Goal: Task Accomplishment & Management: Manage account settings

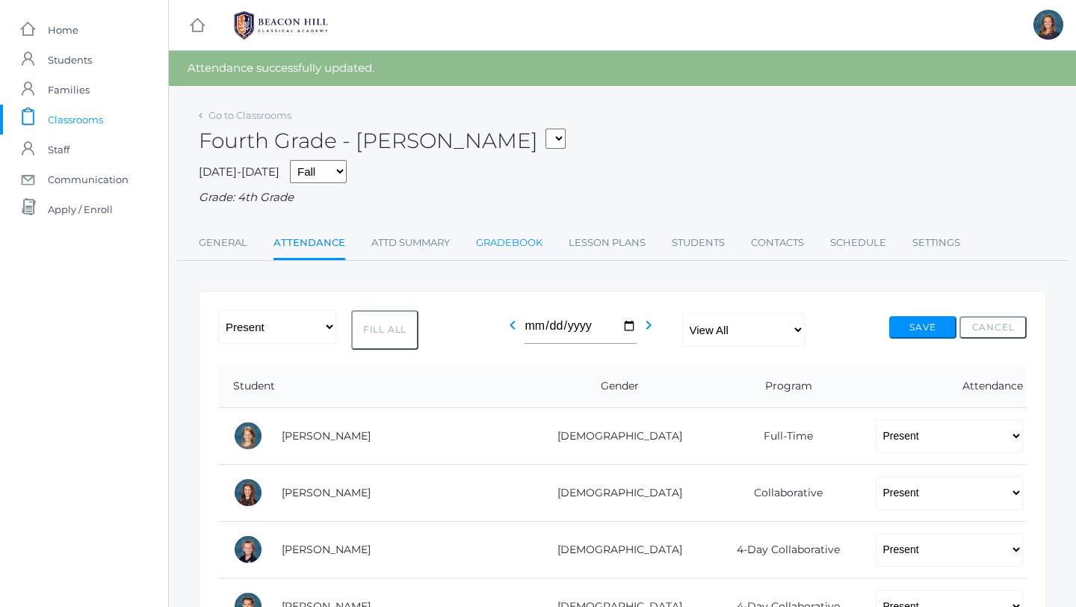
click at [528, 242] on link "Gradebook" at bounding box center [509, 243] width 67 height 30
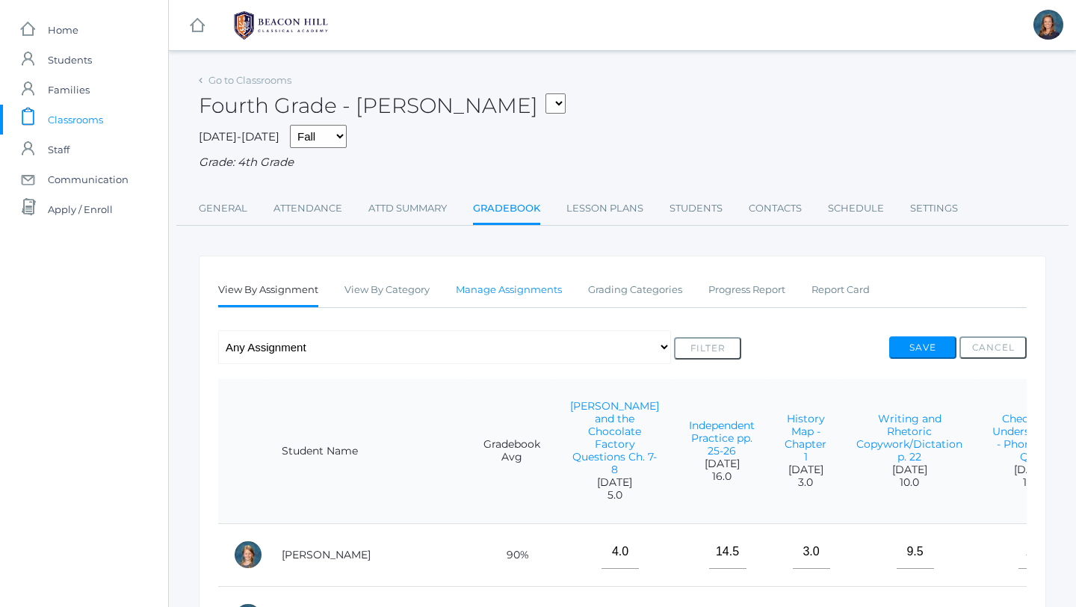
click at [525, 298] on link "Manage Assignments" at bounding box center [509, 290] width 106 height 30
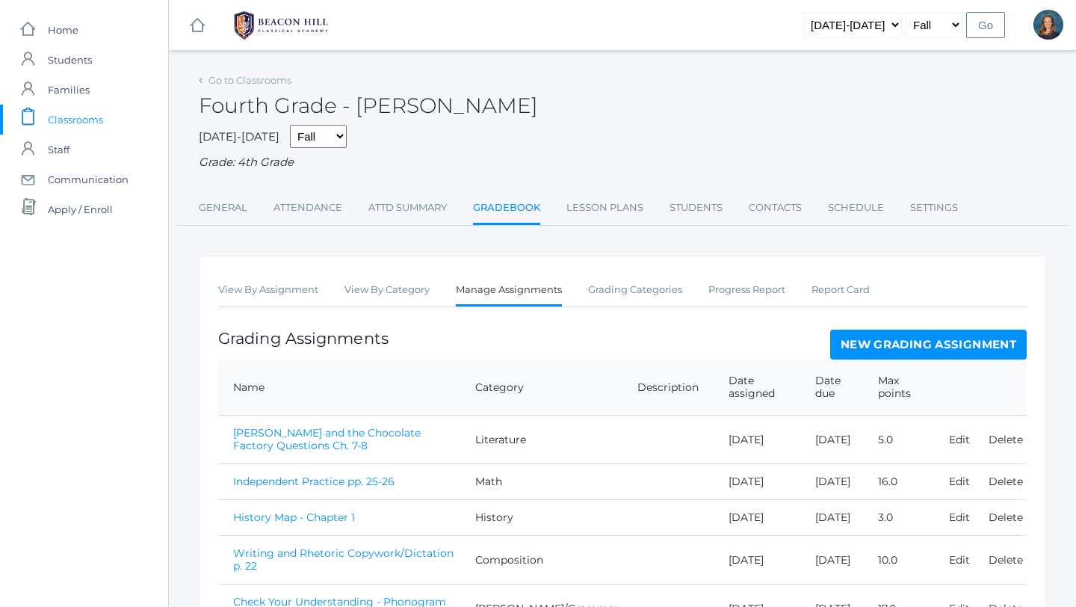
click at [843, 343] on link "New Grading Assignment" at bounding box center [929, 345] width 197 height 30
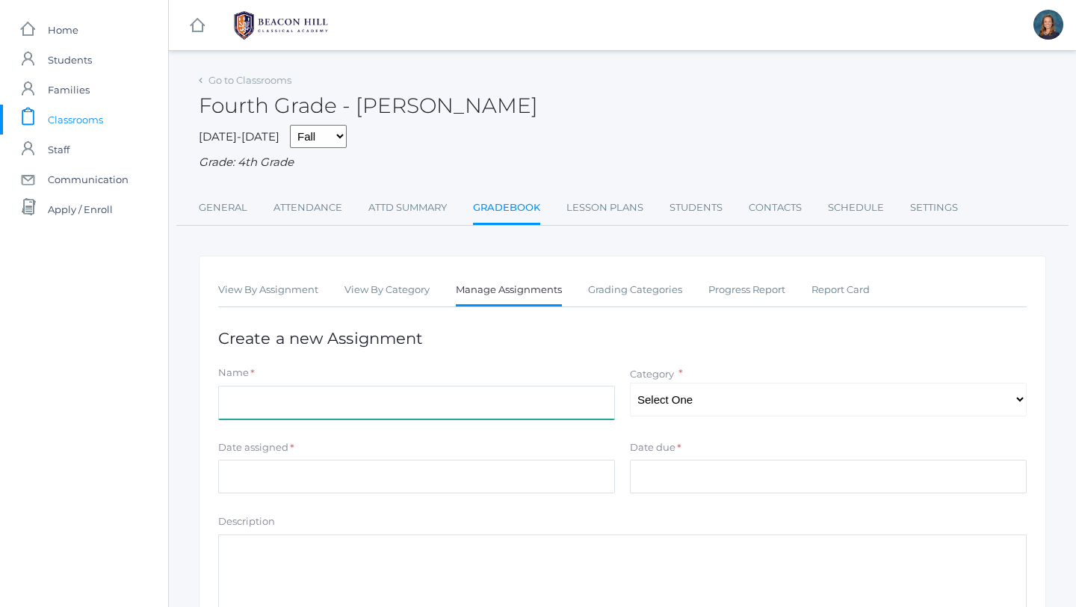
click at [439, 403] on input "Name" at bounding box center [416, 403] width 397 height 34
click at [335, 404] on input "Independent Practice 123-124" at bounding box center [416, 403] width 397 height 34
click at [400, 401] on input "Independent Practice (pp. 123-124" at bounding box center [416, 403] width 397 height 34
type input "Independent Practice (pp. 123-124)"
click at [659, 410] on select "Select One Composition Literature LOE/Grammar Math Science History Latin Memory" at bounding box center [828, 400] width 397 height 34
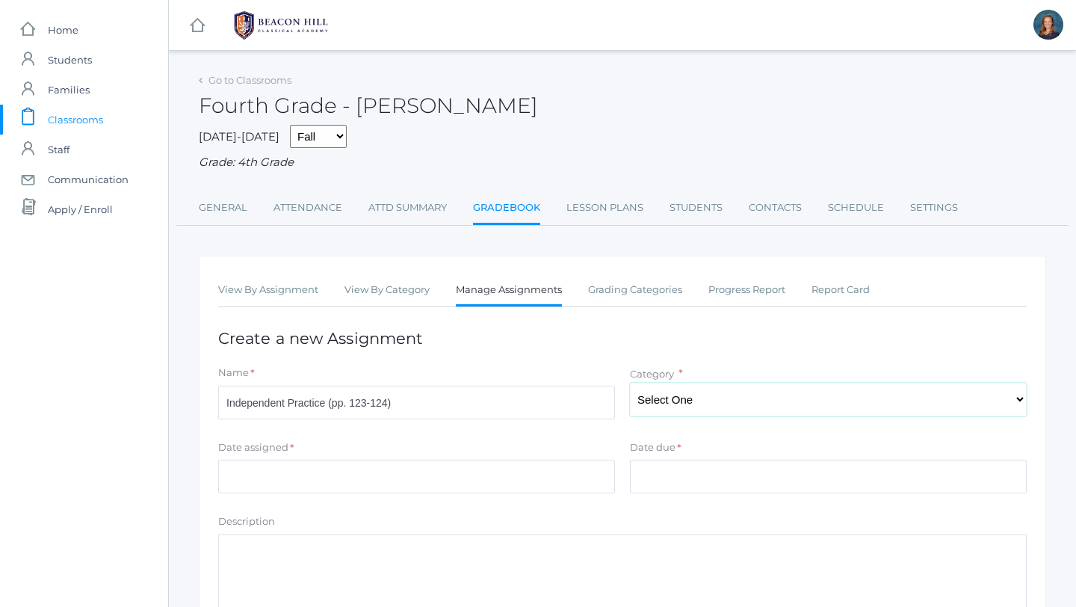
select select "1127"
drag, startPoint x: 576, startPoint y: 473, endPoint x: 567, endPoint y: 475, distance: 9.8
click at [567, 475] on input "Date assigned" at bounding box center [416, 477] width 397 height 34
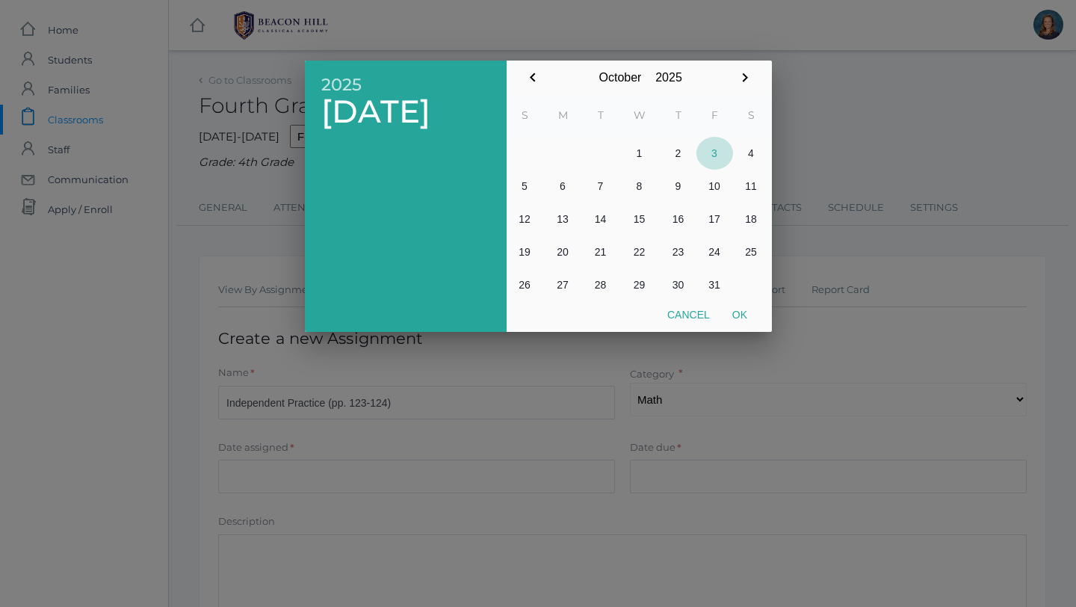
click at [716, 147] on button "3" at bounding box center [715, 153] width 37 height 33
click at [739, 318] on button "Ok" at bounding box center [739, 314] width 37 height 27
type input "[DATE]"
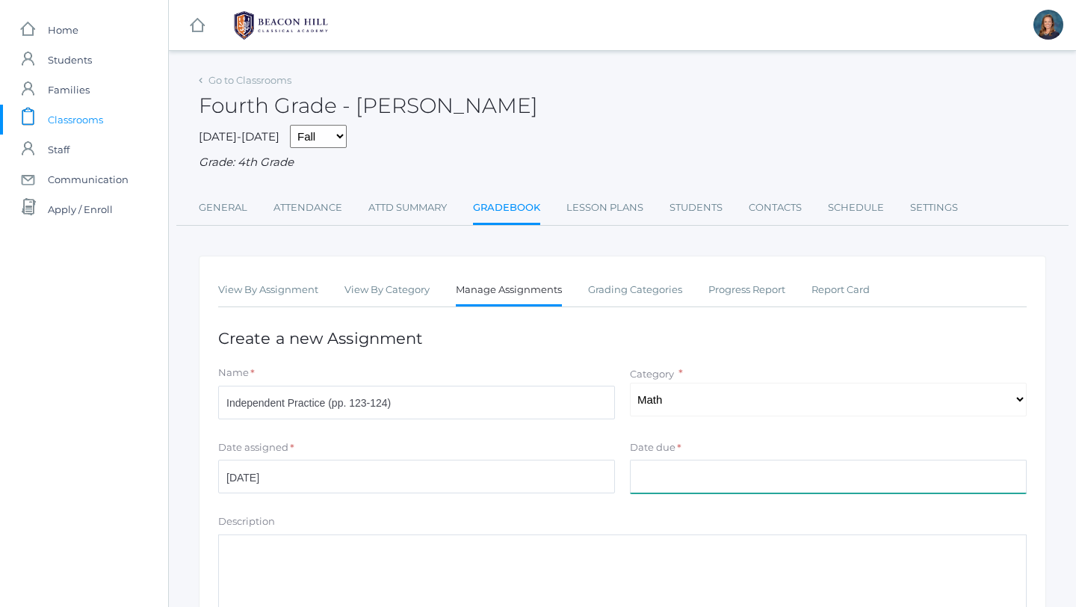
click at [708, 487] on input "Date due" at bounding box center [828, 477] width 397 height 34
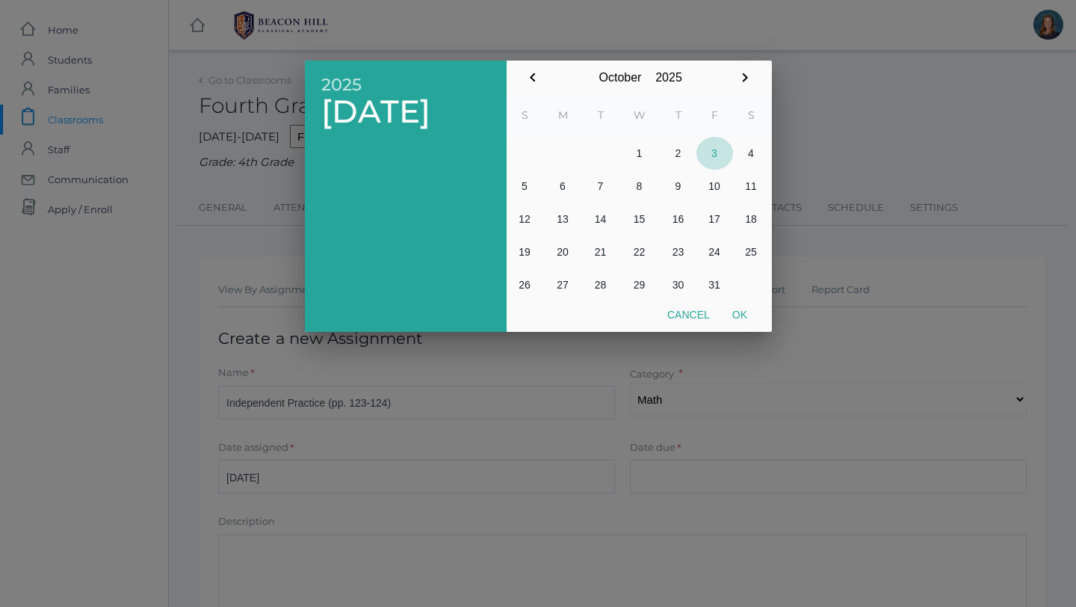
click at [716, 154] on button "3" at bounding box center [715, 153] width 37 height 33
click at [742, 312] on button "Ok" at bounding box center [739, 314] width 37 height 27
type input "[DATE]"
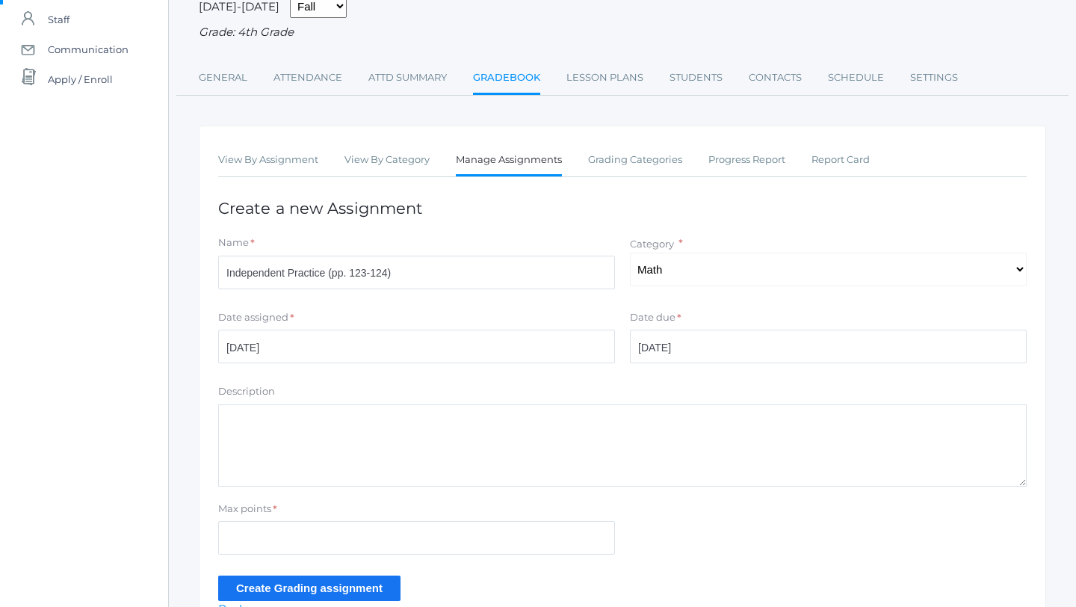
scroll to position [135, 0]
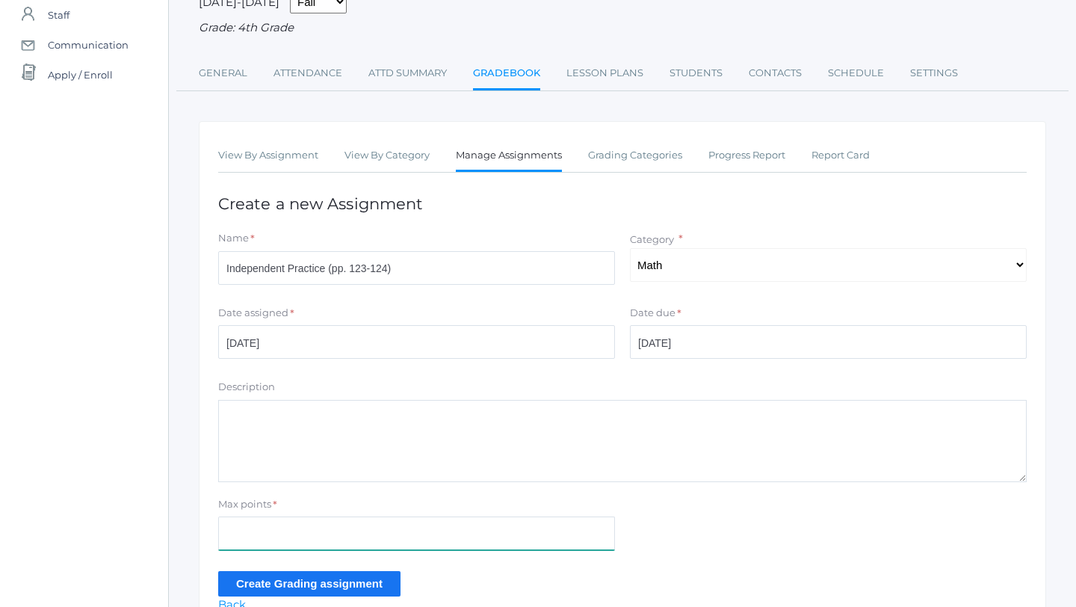
click at [358, 541] on input "Max points" at bounding box center [416, 534] width 397 height 34
type input "7"
click at [306, 590] on input "Create Grading assignment" at bounding box center [309, 583] width 182 height 25
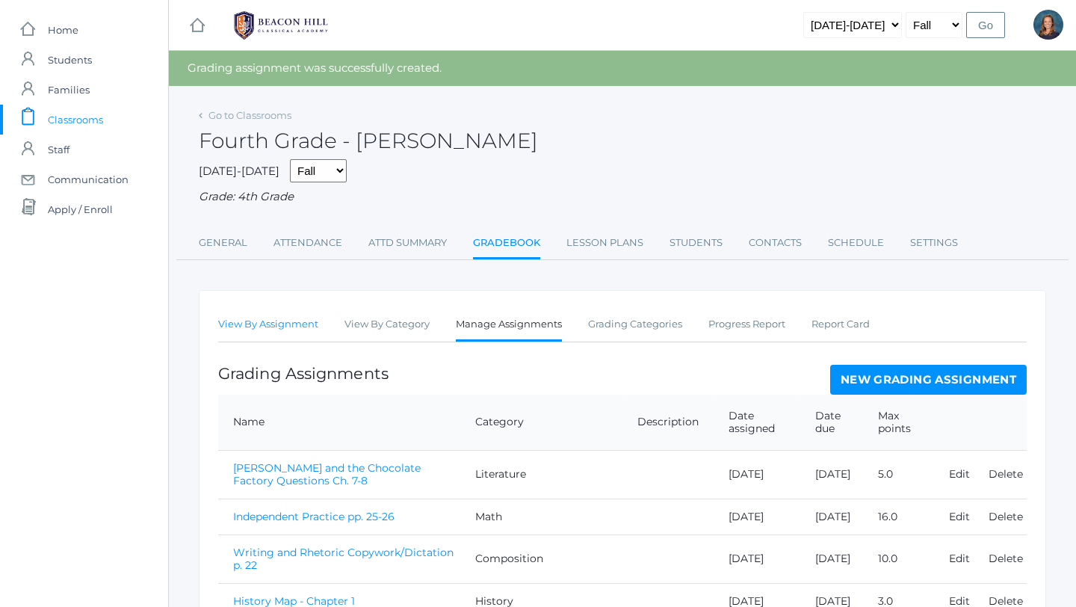
click at [235, 324] on link "View By Assignment" at bounding box center [268, 324] width 100 height 30
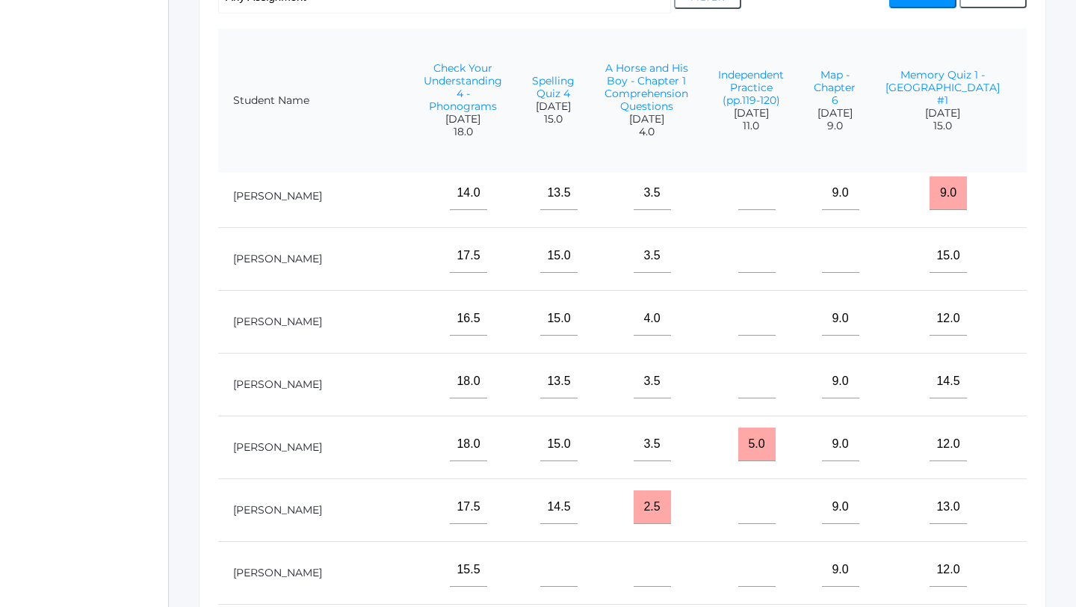
scroll to position [158, 2265]
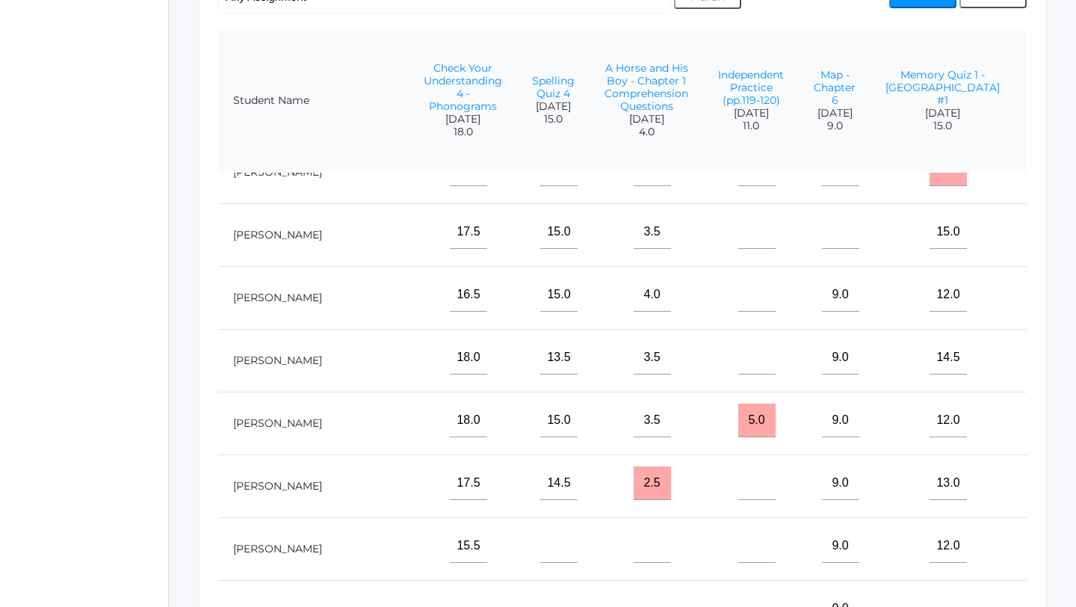
type input"] "7"
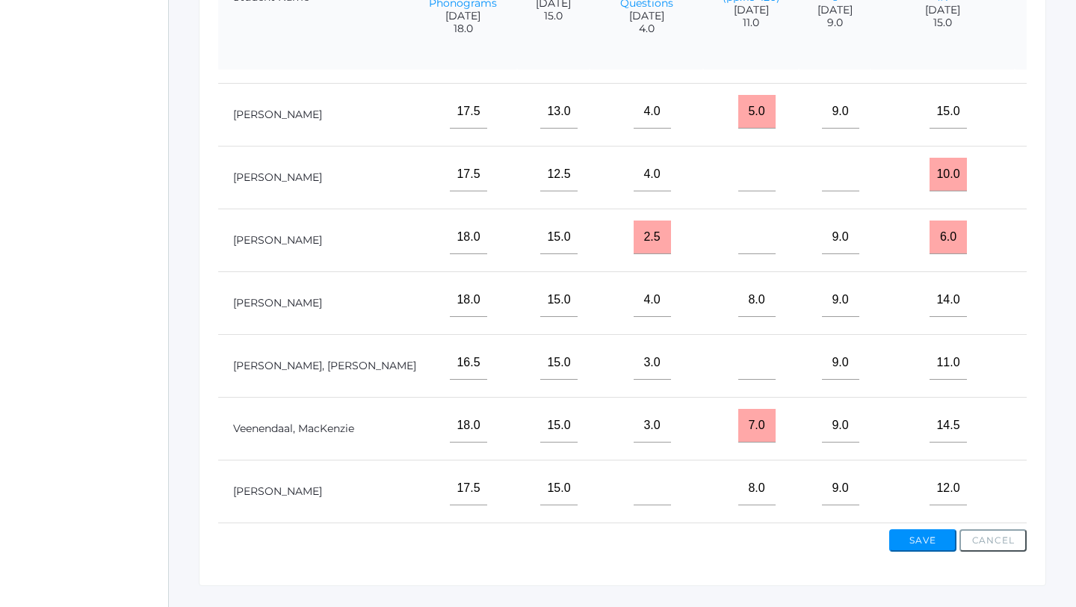
scroll to position [487, 0]
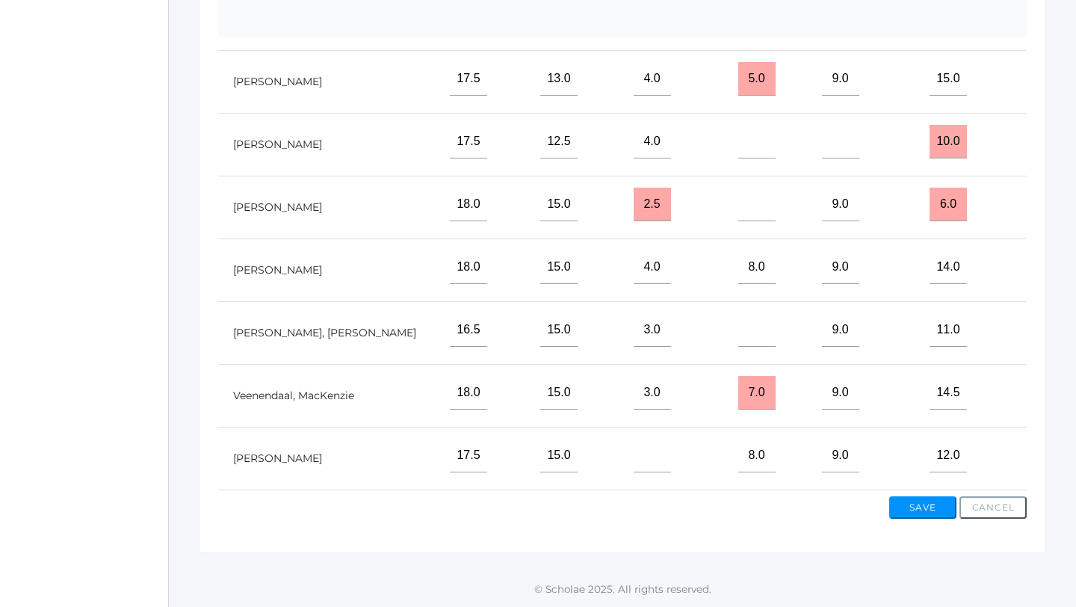
type input"] "6.5"
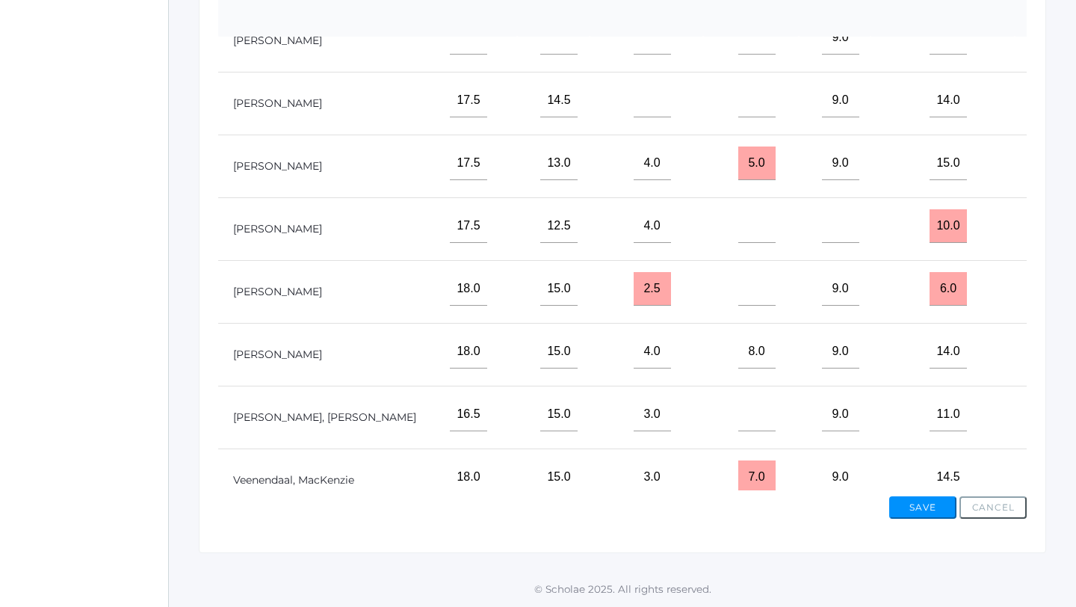
scroll to position [590, 2265]
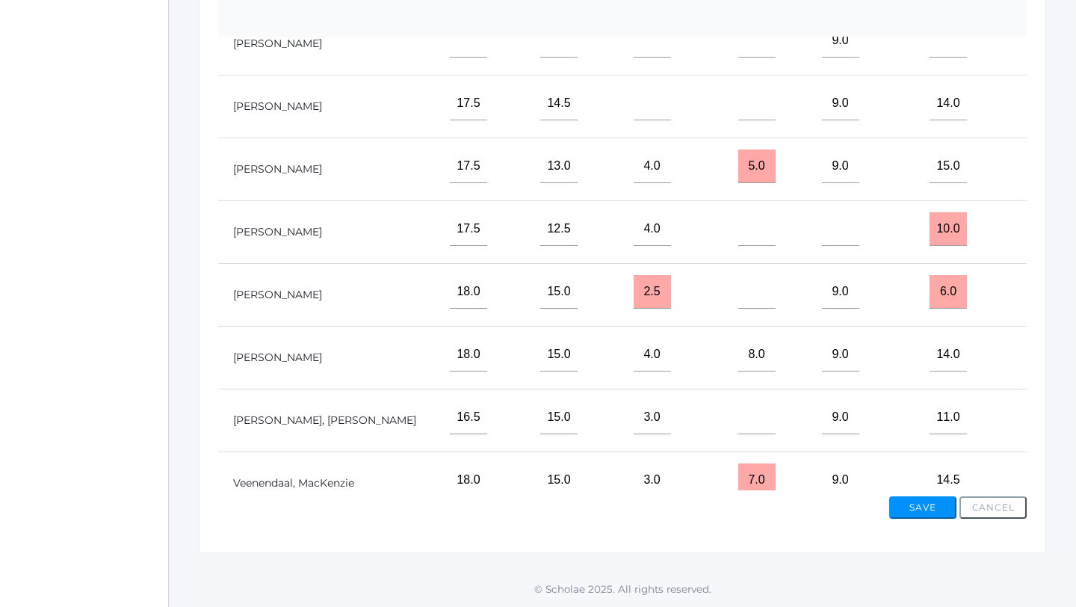
type input"] "7"
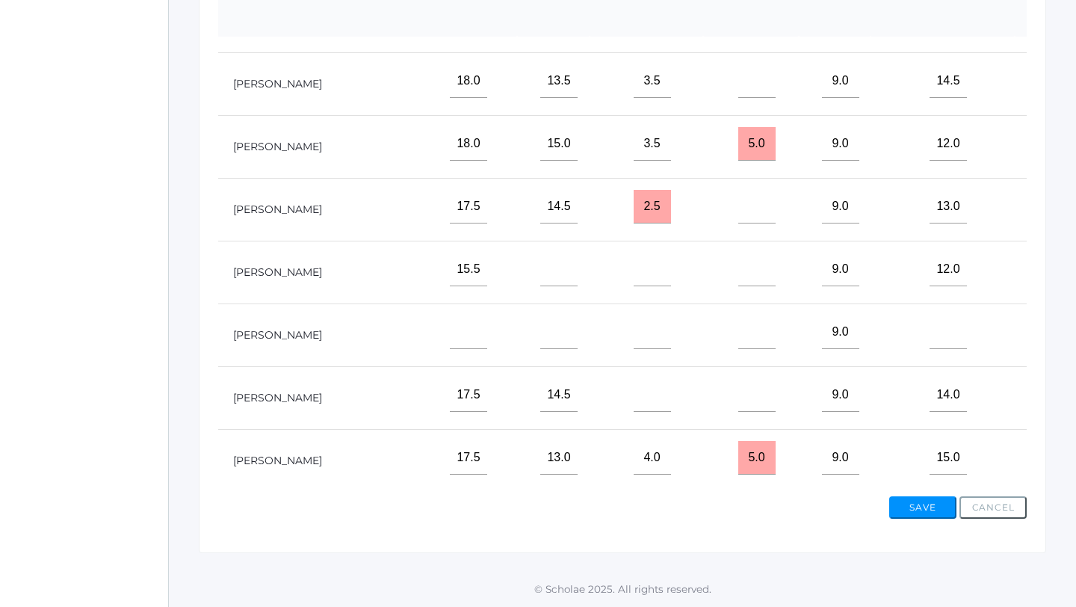
scroll to position [293, 2265]
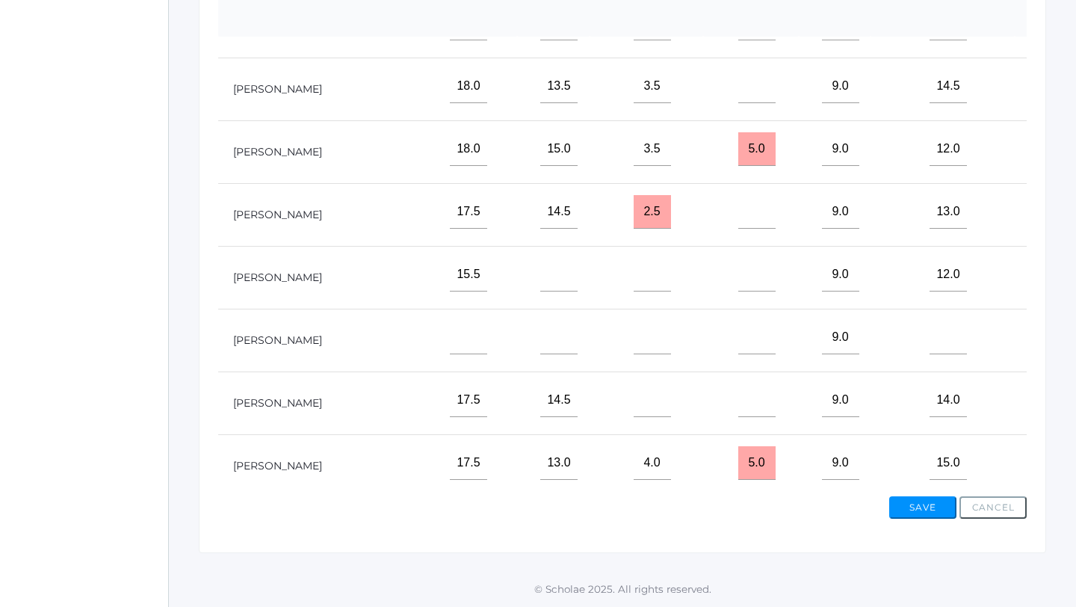
type input"] "7"
type input"] "6.5"
type input"] "5"
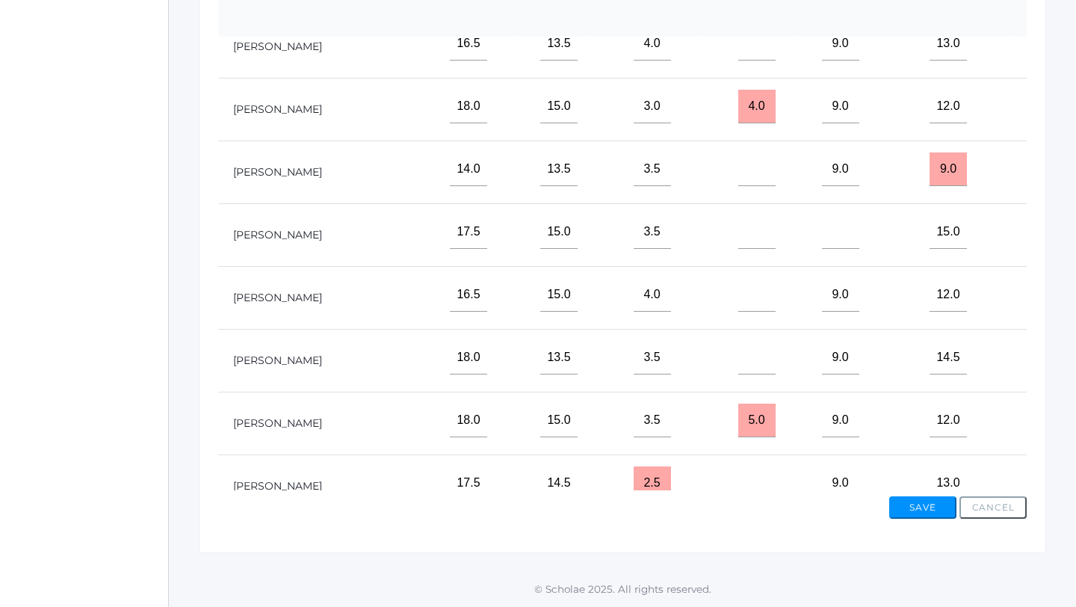
scroll to position [16, 2265]
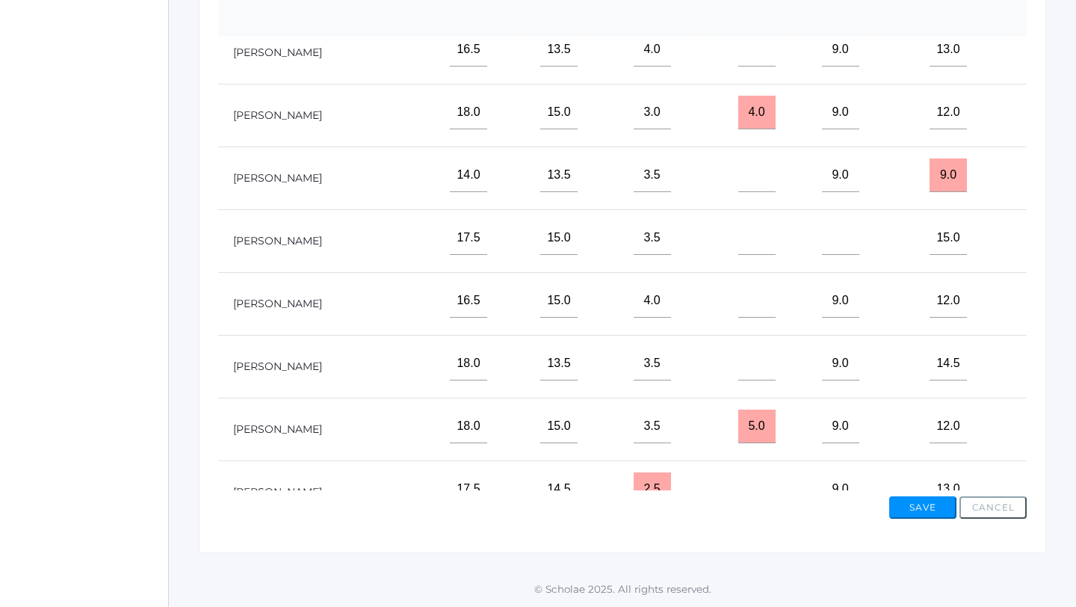
type input"] "7"
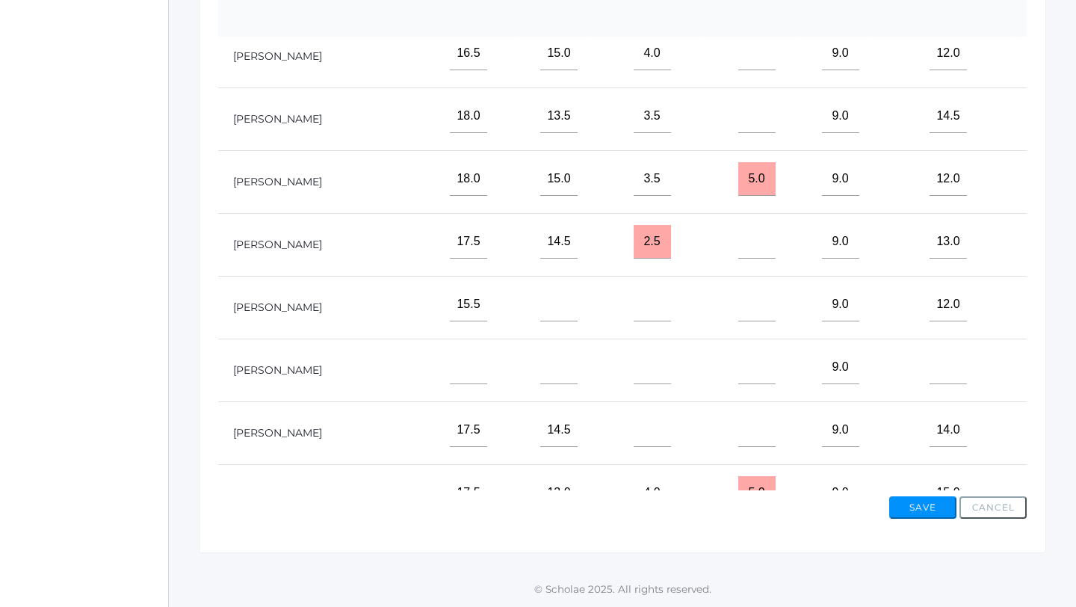
scroll to position [267, 2265]
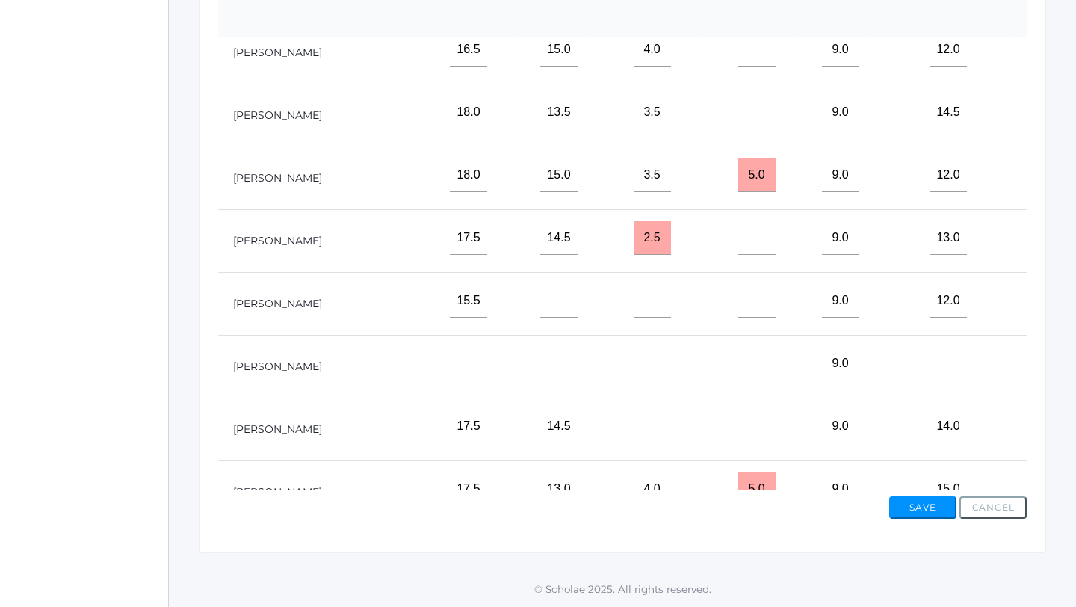
type input"] "5.5"
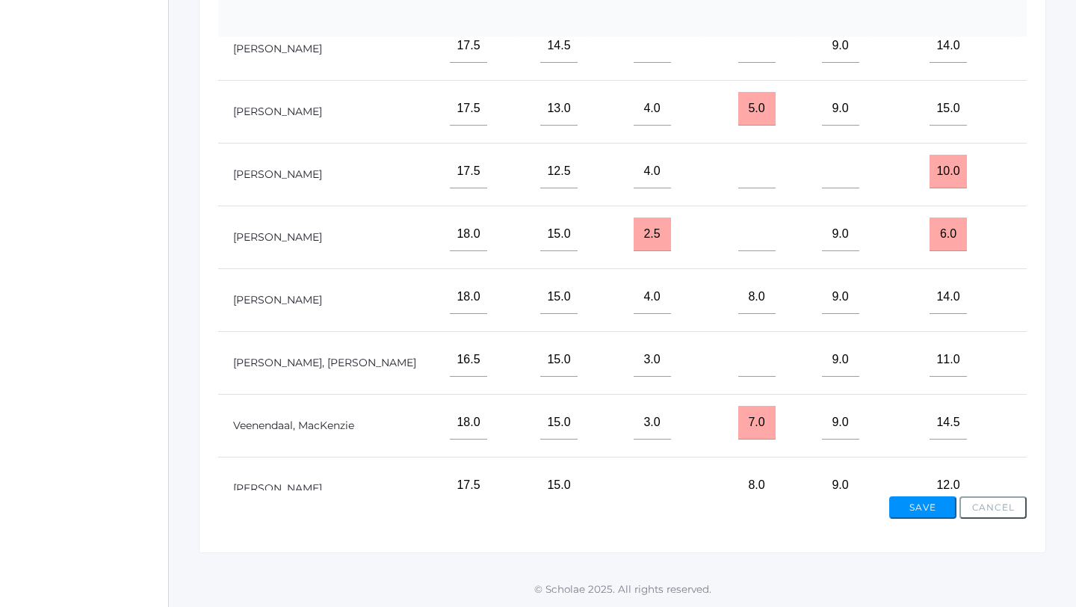
scroll to position [677, 2265]
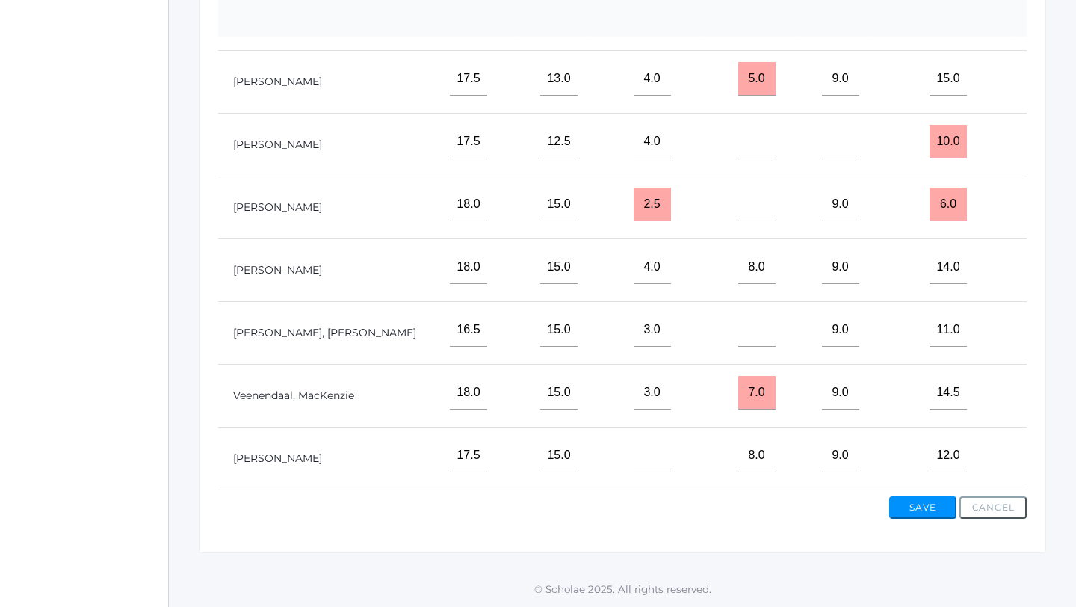
type input"] "6"
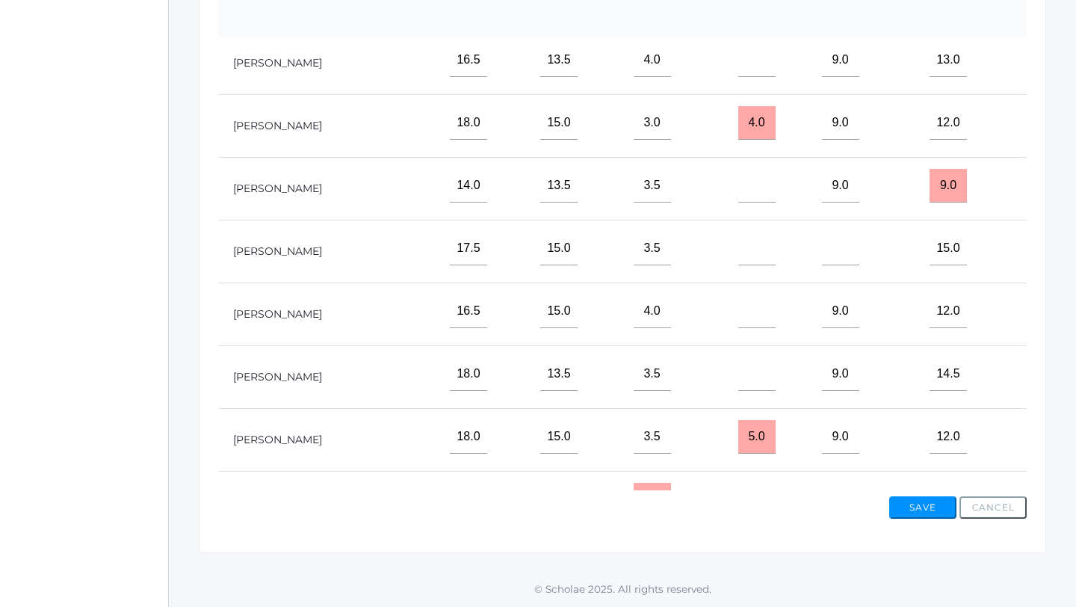
scroll to position [0, 2265]
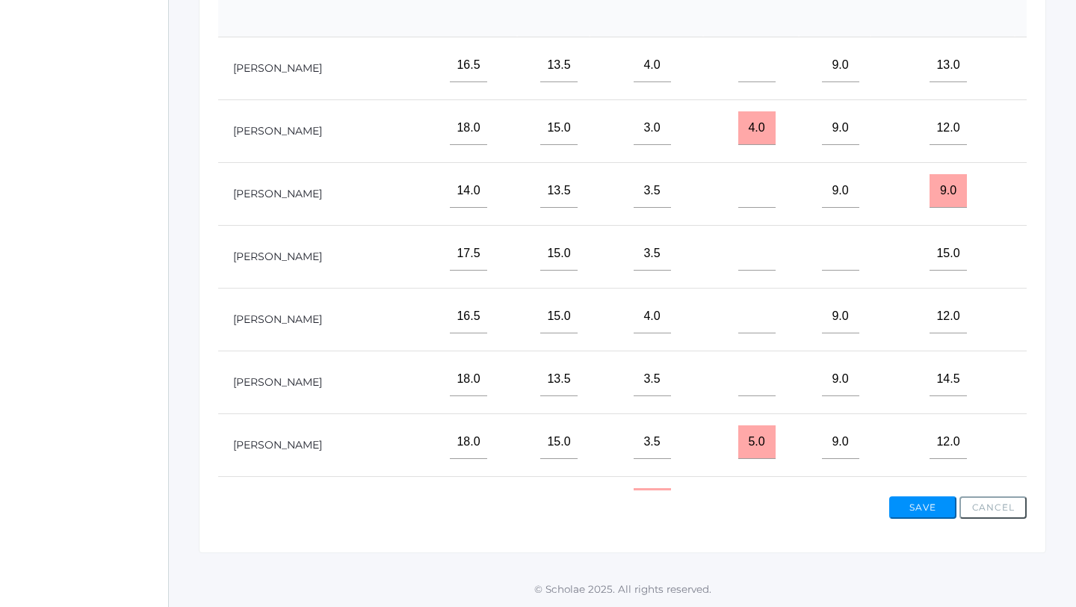
type input"] "7"
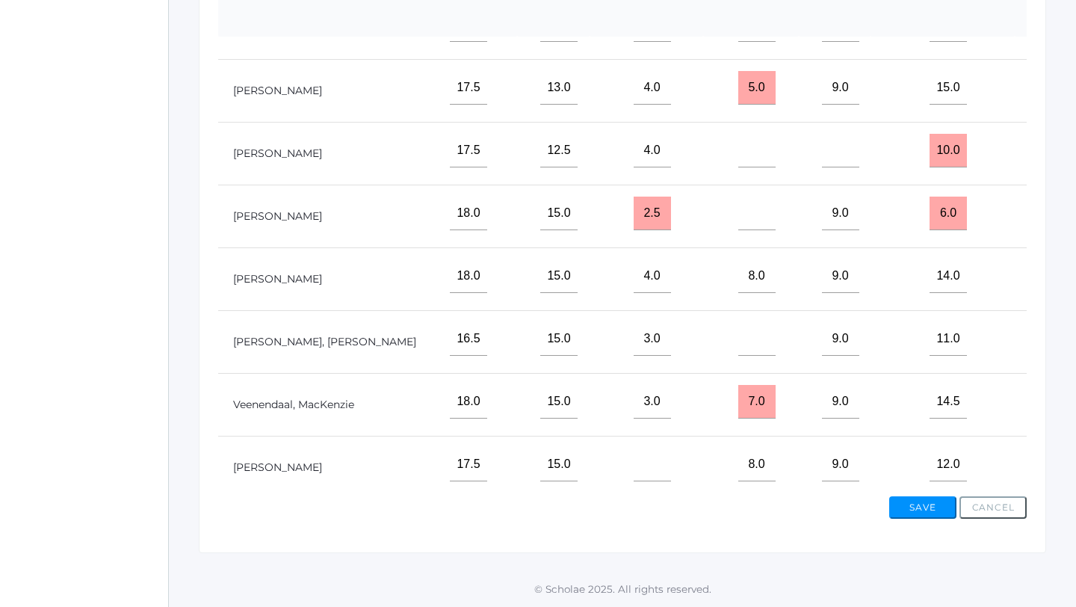
scroll to position [677, 2265]
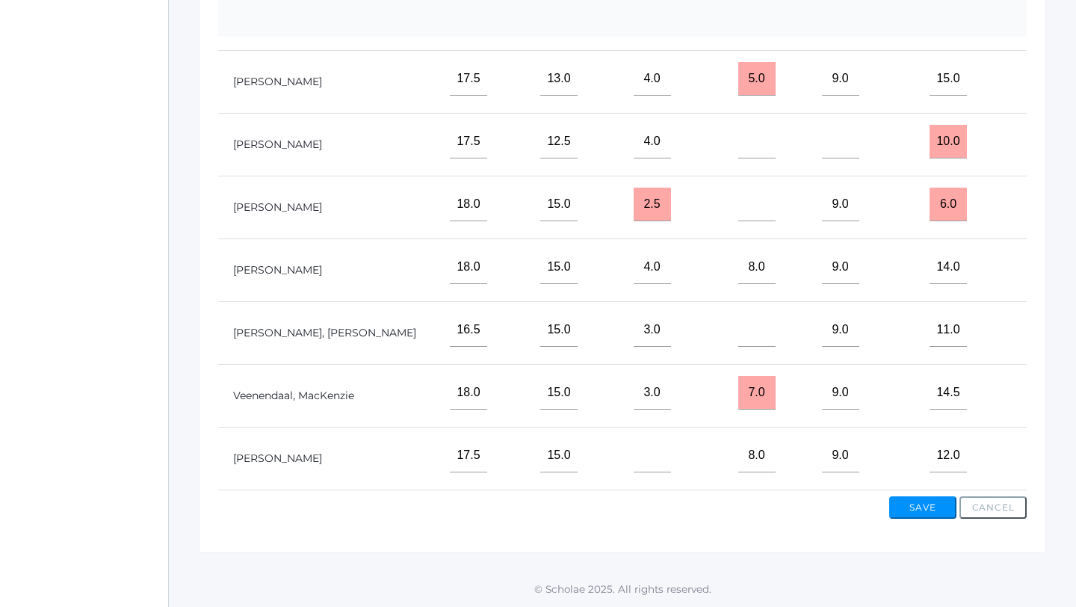
type input"] "7"
type input"] "6"
type input"] "0"
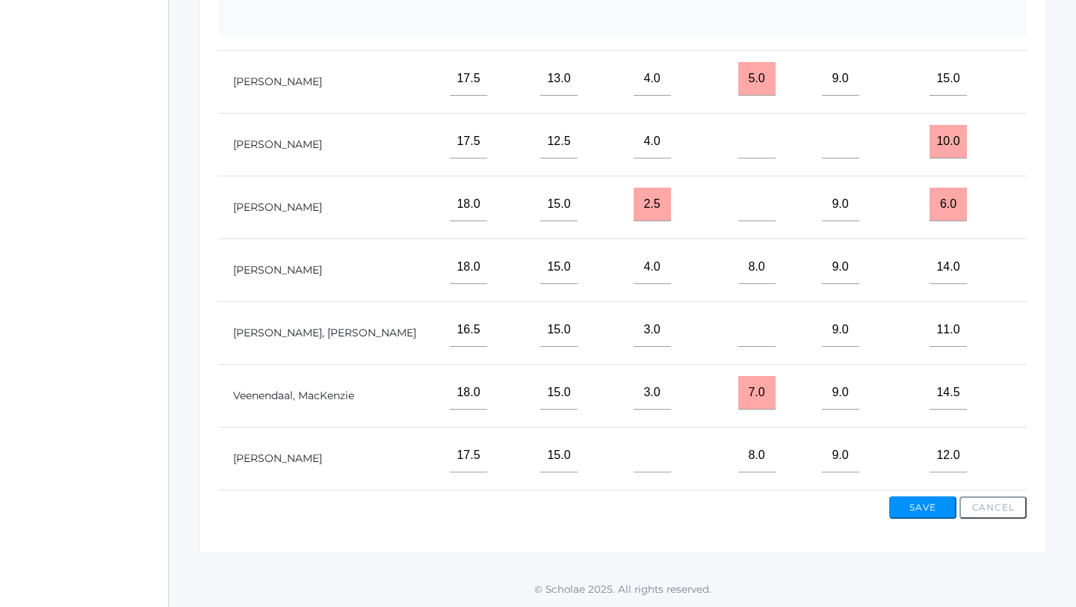
type input"] "7"
click at [932, 518] on button "Save" at bounding box center [923, 507] width 67 height 22
